Goal: Communication & Community: Answer question/provide support

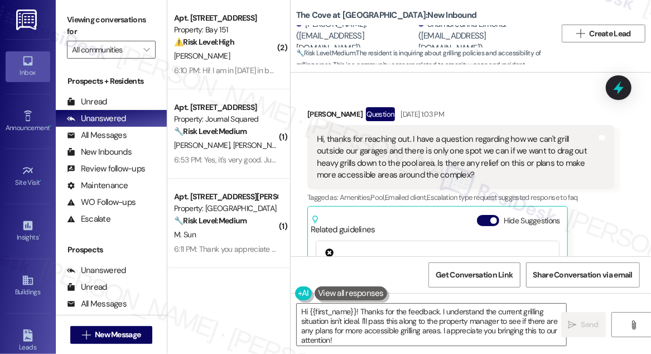
scroll to position [81, 0]
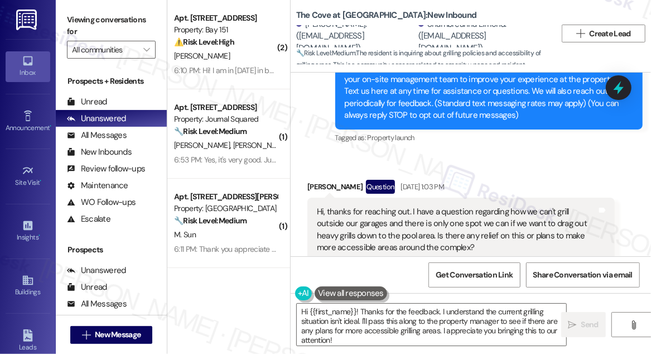
click at [355, 348] on div "Hi {{first_name}}! Thanks for the feedback. I understand the current grilling s…" at bounding box center [471, 335] width 360 height 84
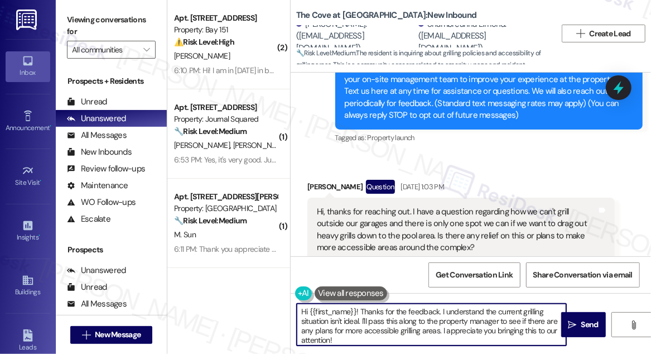
drag, startPoint x: 359, startPoint y: 341, endPoint x: 360, endPoint y: 312, distance: 29.6
click at [360, 312] on textarea "Hi {{first_name}}! Thanks for the feedback. I understand the current grilling s…" at bounding box center [432, 325] width 270 height 42
paste textarea "We have our Community Area for grill use, you can use your own grill, but it mu…"
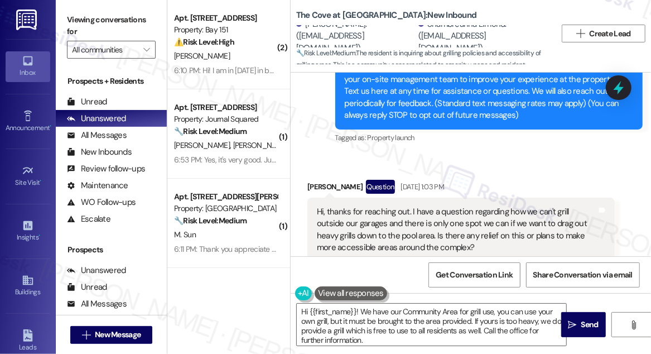
click at [311, 28] on div "[PERSON_NAME]. ([EMAIL_ADDRESS][DOMAIN_NAME])" at bounding box center [355, 36] width 119 height 36
copy div "[PERSON_NAME]"
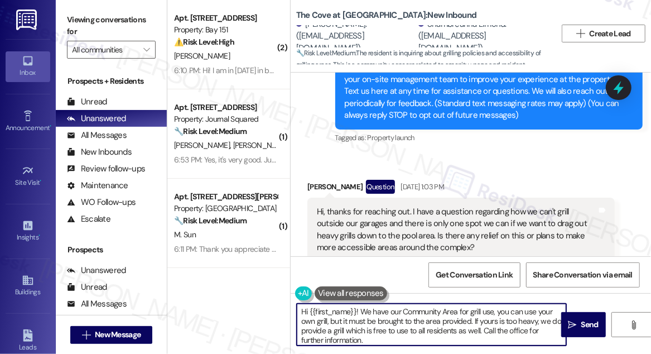
drag, startPoint x: 309, startPoint y: 311, endPoint x: 356, endPoint y: 305, distance: 47.3
click at [356, 305] on textarea "Hi {{first_name}}! We have our Community Area for grill use, you can use your o…" at bounding box center [432, 325] width 270 height 42
paste textarea "[PERSON_NAME]"
click at [374, 321] on textarea "Hi [PERSON_NAME], as per the team, we have our Community Area for grill use, yo…" at bounding box center [432, 325] width 270 height 42
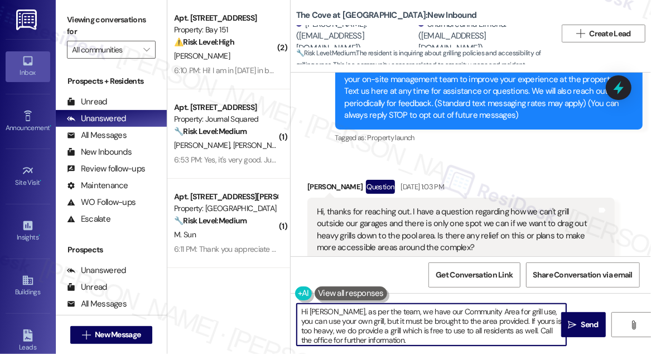
click at [374, 321] on textarea "Hi [PERSON_NAME], as per the team, we have our Community Area for grill use, yo…" at bounding box center [432, 325] width 270 height 42
click at [439, 319] on textarea "Hi [PERSON_NAME], as per the team, we have our Community Area for grill use, yo…" at bounding box center [432, 325] width 270 height 42
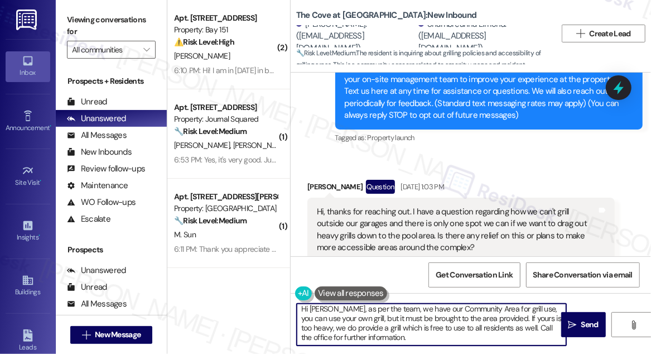
click at [416, 332] on textarea "Hi [PERSON_NAME], as per the team, we have our Community Area for grill use, yo…" at bounding box center [432, 325] width 270 height 42
click at [427, 323] on textarea "Hi [PERSON_NAME], as per the team, we have our Community Area for grill use, yo…" at bounding box center [432, 325] width 270 height 42
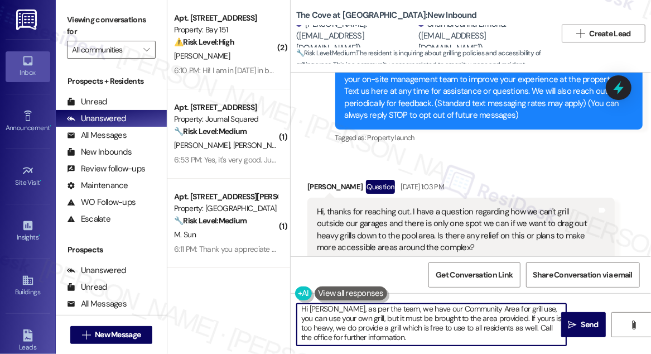
click at [427, 323] on textarea "Hi [PERSON_NAME], as per the team, we have our Community Area for grill use, yo…" at bounding box center [432, 325] width 270 height 42
click at [421, 328] on textarea "Hi [PERSON_NAME], as per the team, we have our Community Area for grill use, yo…" at bounding box center [432, 325] width 270 height 42
click at [527, 327] on textarea "Hi [PERSON_NAME], as per the team, we have our Community Area for grill use, yo…" at bounding box center [432, 325] width 270 height 42
click at [304, 336] on textarea "Hi [PERSON_NAME], as per the team, we have our Community Area for grill use, yo…" at bounding box center [432, 325] width 270 height 42
click at [303, 336] on textarea "Hi [PERSON_NAME], as per the team, we have our Community Area for grill use, yo…" at bounding box center [432, 325] width 270 height 42
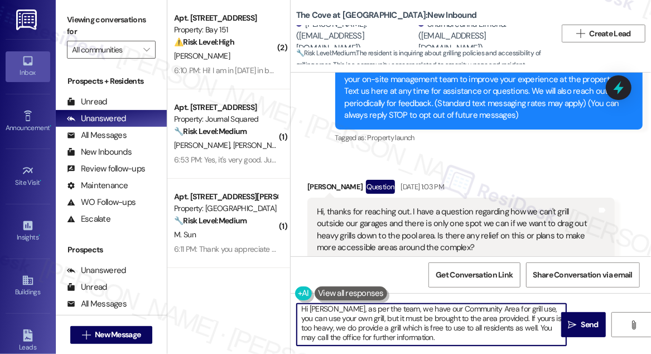
click at [427, 334] on textarea "Hi [PERSON_NAME], as per the team, we have our Community Area for grill use, yo…" at bounding box center [432, 325] width 270 height 42
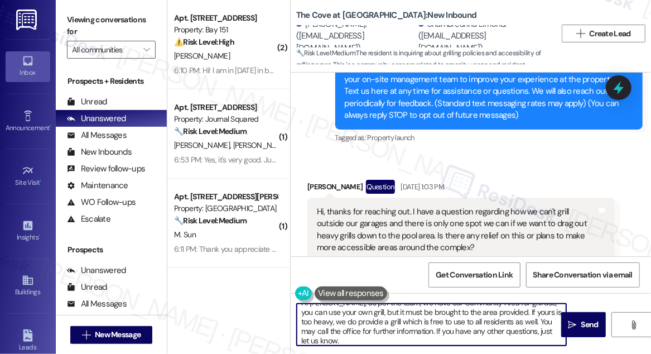
scroll to position [0, 0]
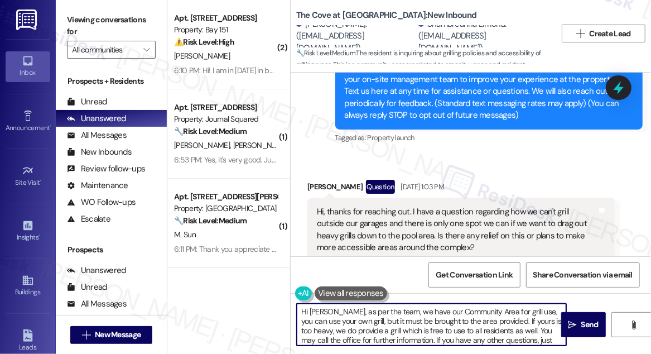
click at [374, 321] on textarea "Hi [PERSON_NAME], as per the team, we have our Community Area for grill use, yo…" at bounding box center [432, 325] width 270 height 42
click at [433, 329] on textarea "Hi [PERSON_NAME], as per the team, we have our Community Area for grill use, yo…" at bounding box center [432, 325] width 270 height 42
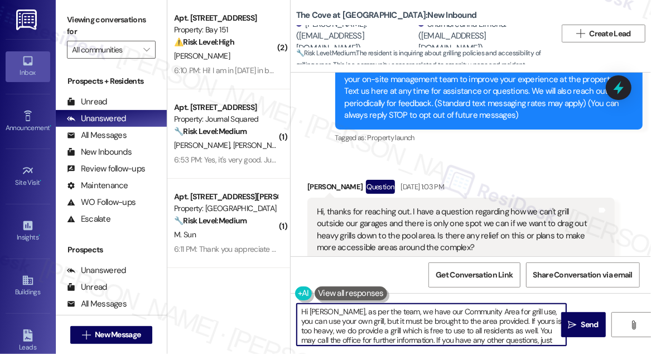
click at [433, 329] on textarea "Hi [PERSON_NAME], as per the team, we have our Community Area for grill use, yo…" at bounding box center [432, 325] width 270 height 42
click at [396, 328] on textarea "Hi [PERSON_NAME], as per the team, we have our Community Area for grill use, yo…" at bounding box center [432, 325] width 270 height 42
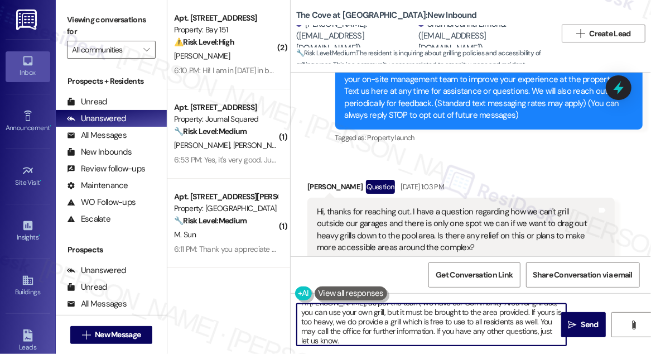
click at [396, 328] on textarea "Hi [PERSON_NAME], as per the team, we have our Community Area for grill use, yo…" at bounding box center [432, 325] width 270 height 42
click at [421, 331] on textarea "Hi [PERSON_NAME], as per the team, we have our Community Area for grill use, yo…" at bounding box center [432, 325] width 270 height 42
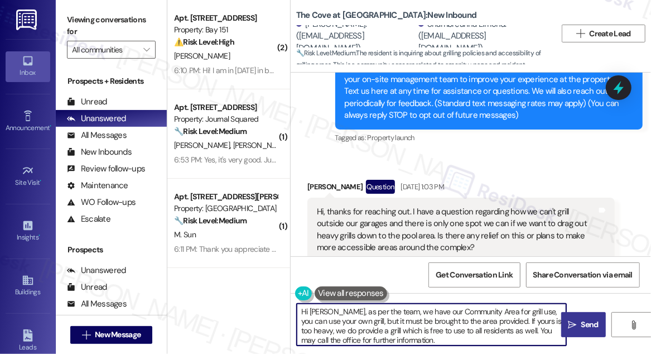
type textarea "Hi [PERSON_NAME], as per the team, we have our Community Area for grill use, yo…"
click at [572, 321] on icon "" at bounding box center [572, 324] width 8 height 9
